Goal: Find contact information: Find contact information

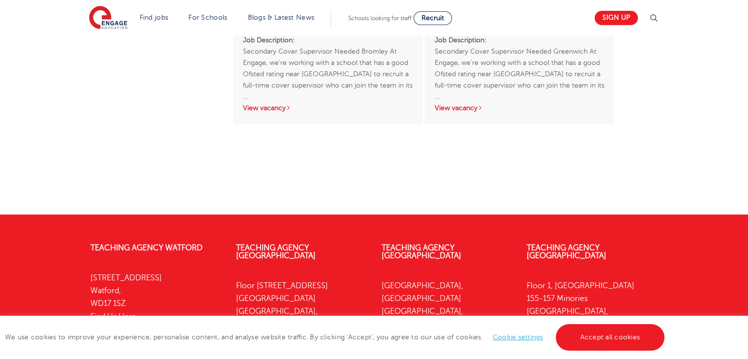
scroll to position [580, 0]
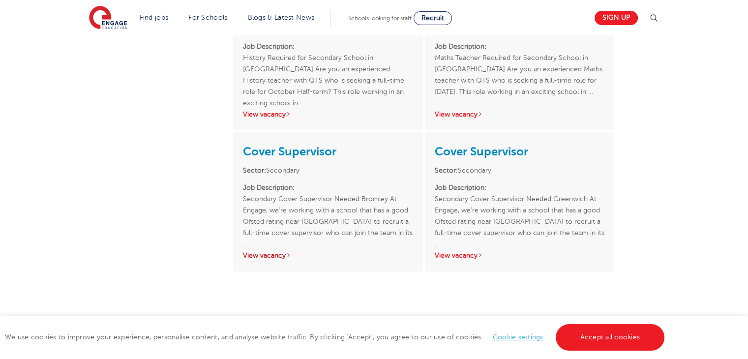
click at [279, 256] on link "View vacancy" at bounding box center [267, 255] width 48 height 7
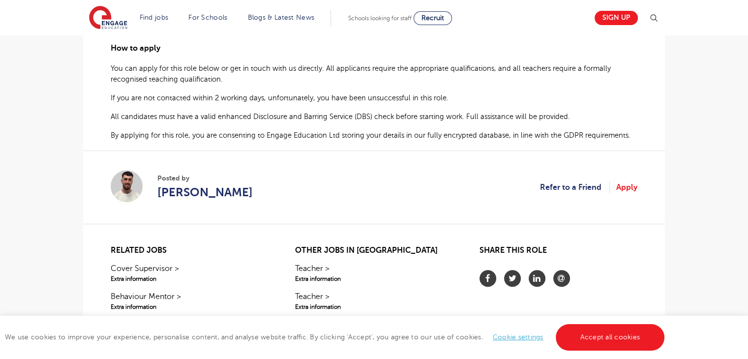
scroll to position [787, 0]
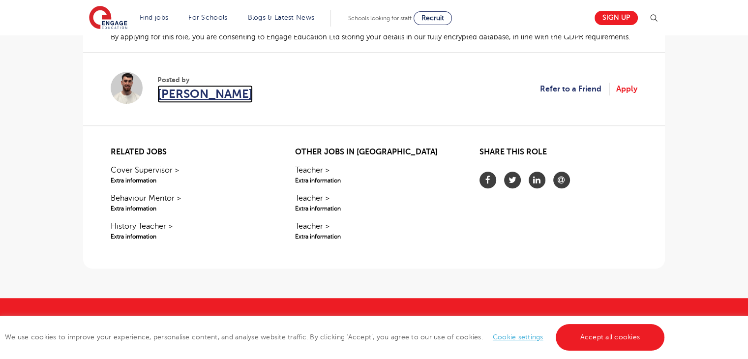
click at [177, 87] on span "Jamie Rant" at bounding box center [204, 94] width 95 height 18
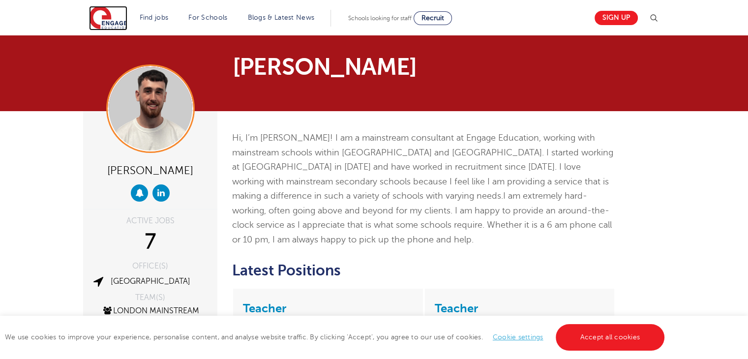
click at [100, 23] on img at bounding box center [108, 18] width 38 height 25
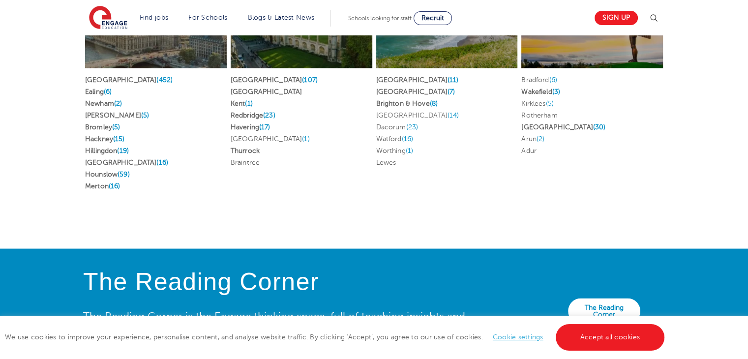
scroll to position [2271, 0]
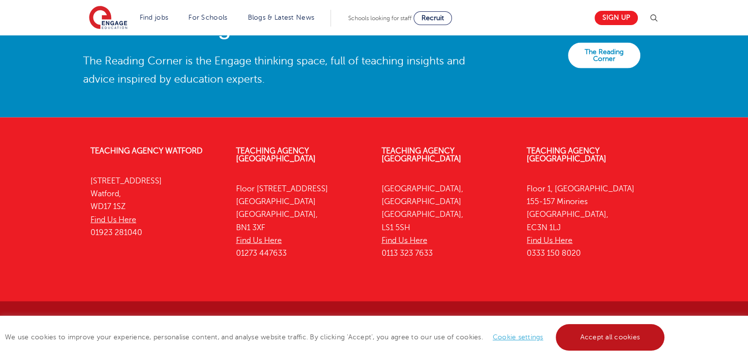
click at [573, 336] on link "Accept all cookies" at bounding box center [610, 337] width 109 height 27
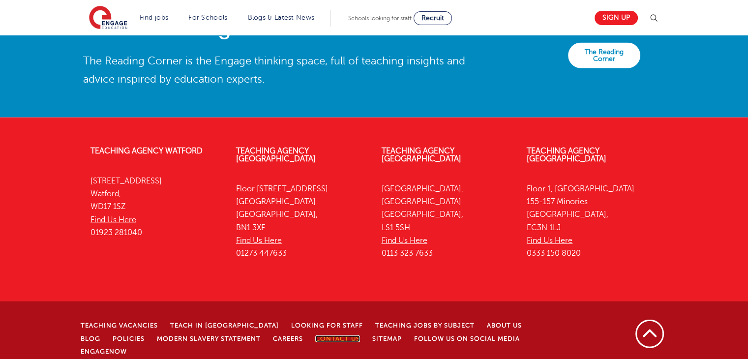
click at [315, 335] on link "Contact Us" at bounding box center [337, 338] width 45 height 7
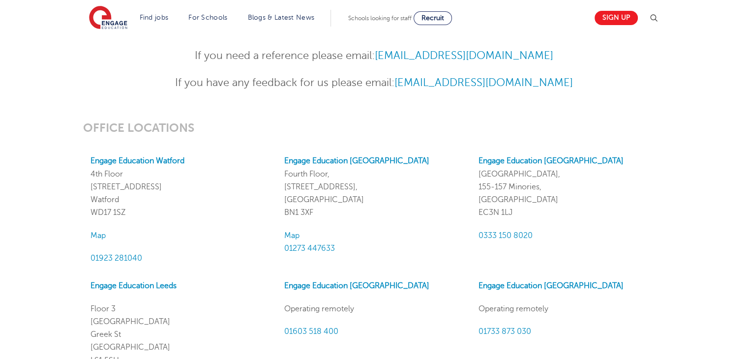
scroll to position [688, 0]
